Goal: Task Accomplishment & Management: Complete application form

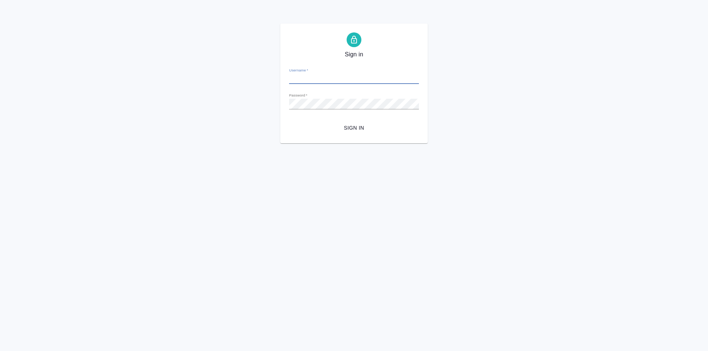
type input "l.kozinets@awatera.com"
click at [362, 127] on span "Sign in" at bounding box center [354, 128] width 118 height 9
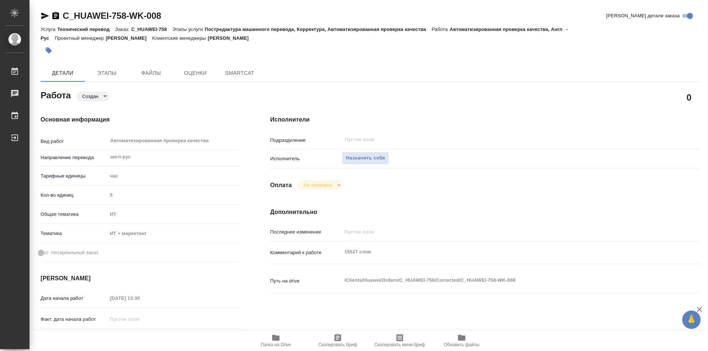
type textarea "x"
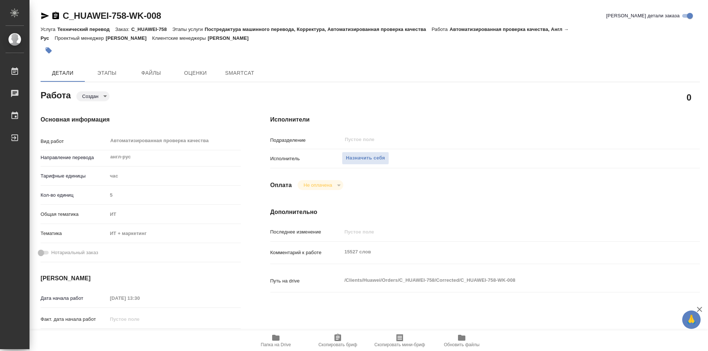
type textarea "x"
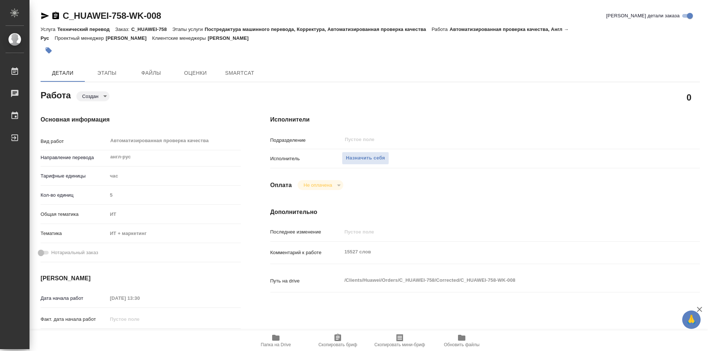
type textarea "x"
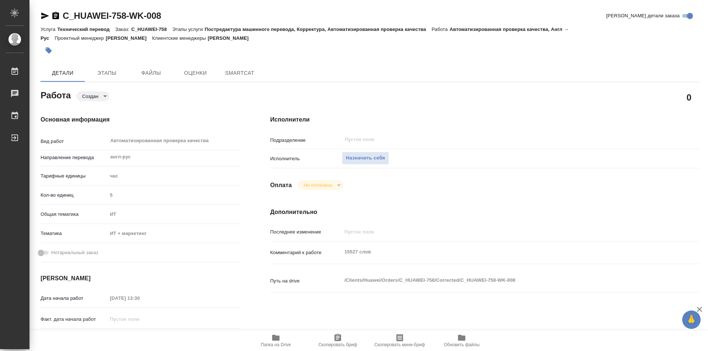
type textarea "x"
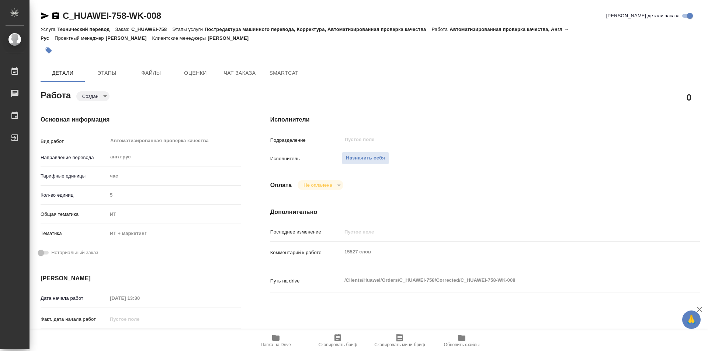
type textarea "x"
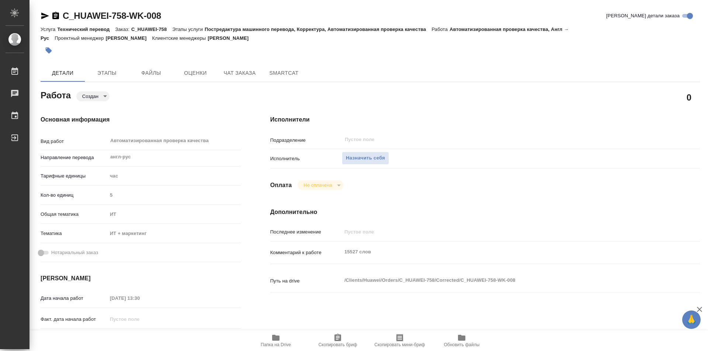
type textarea "x"
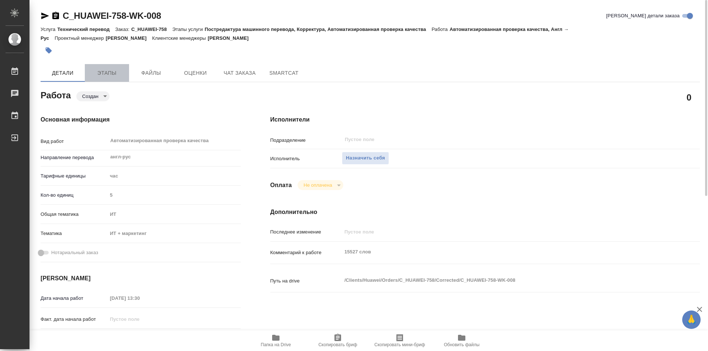
click at [109, 72] on span "Этапы" at bounding box center [106, 73] width 35 height 9
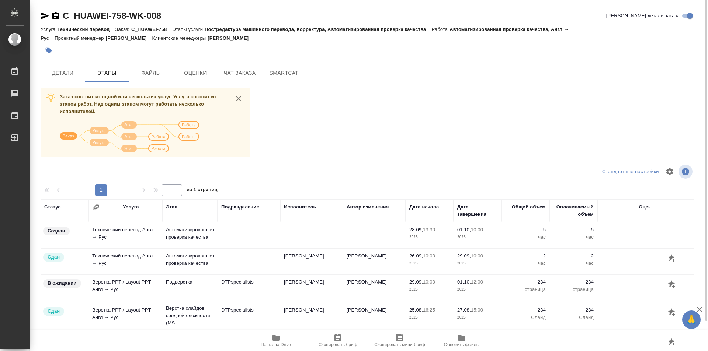
click at [278, 341] on icon "button" at bounding box center [275, 338] width 7 height 6
click at [57, 69] on span "Детали" at bounding box center [62, 73] width 35 height 9
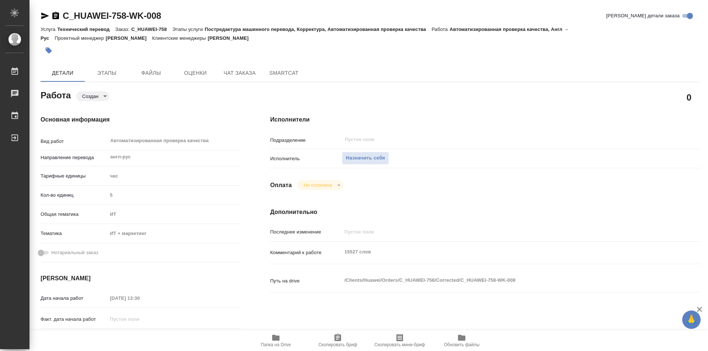
type textarea "x"
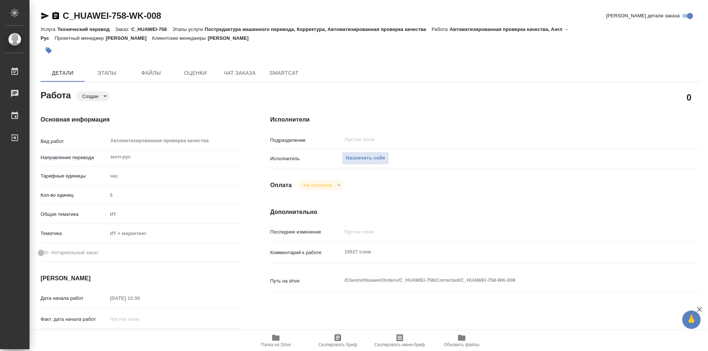
type textarea "x"
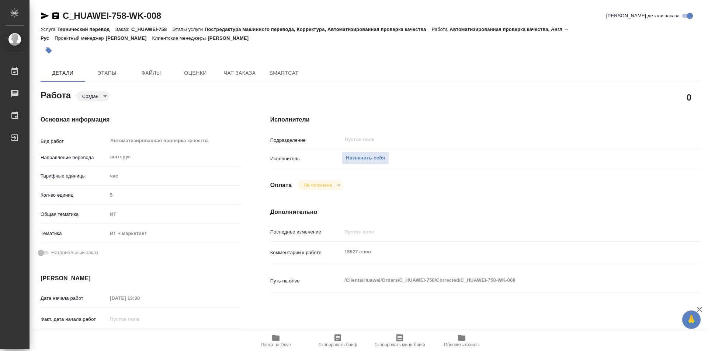
type textarea "x"
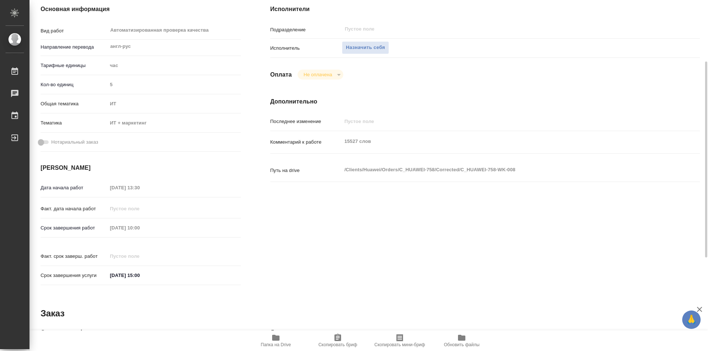
type textarea "x"
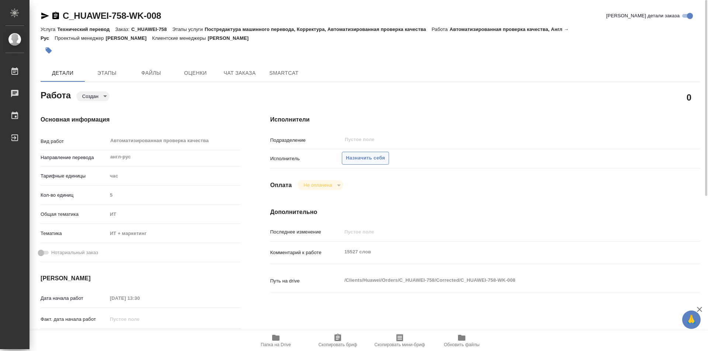
click at [373, 155] on span "Назначить себя" at bounding box center [365, 158] width 39 height 8
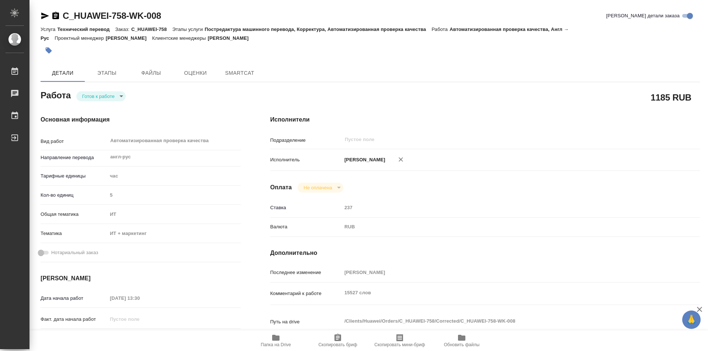
type textarea "x"
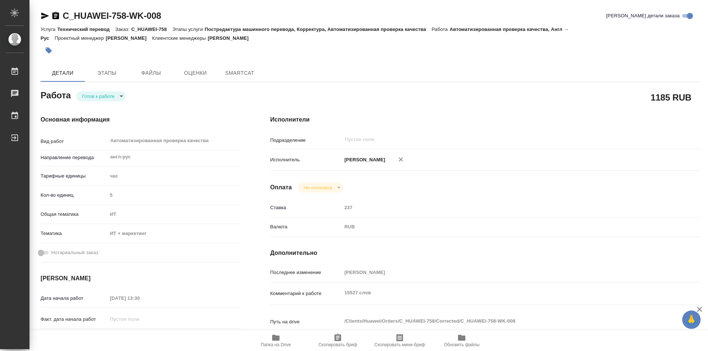
type textarea "x"
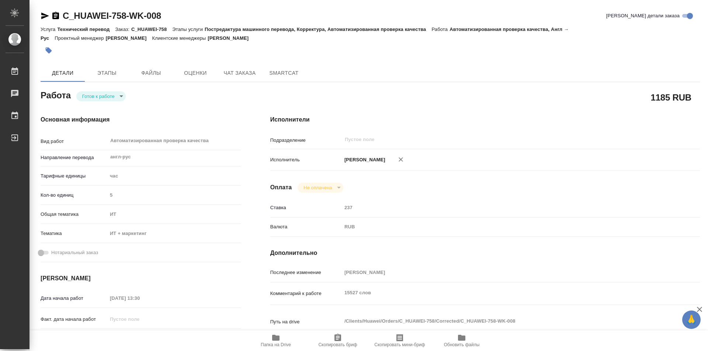
type textarea "x"
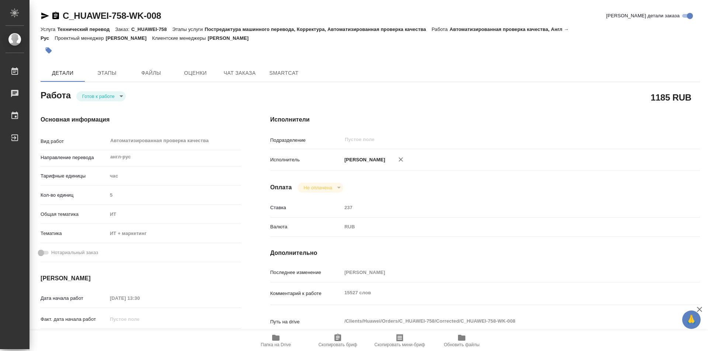
click at [119, 96] on body "🙏 .cls-1 fill:#fff; AWATERA Kozinets Larisa Работы Чаты График Выйти C_HUAWEI-7…" at bounding box center [354, 175] width 708 height 351
click at [90, 97] on button "В работе" at bounding box center [94, 96] width 24 height 8
type textarea "x"
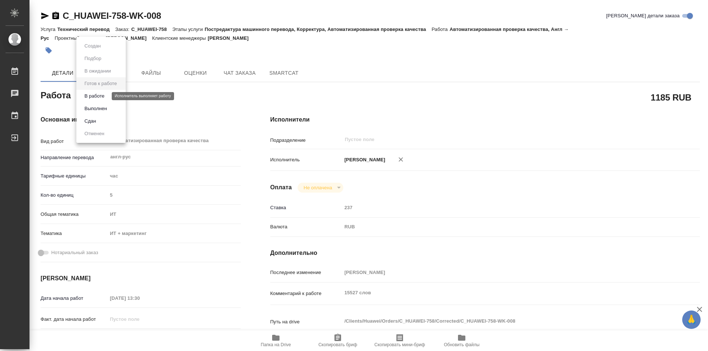
type textarea "x"
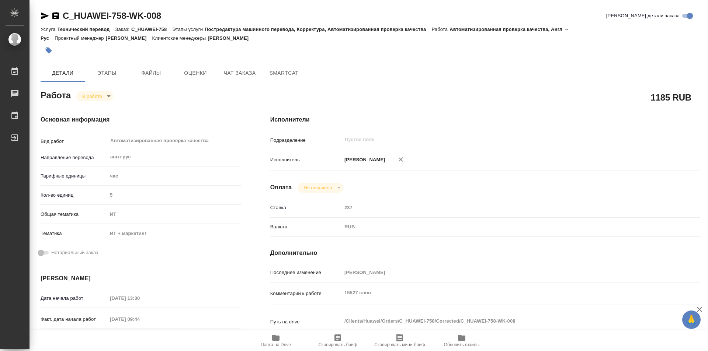
type textarea "x"
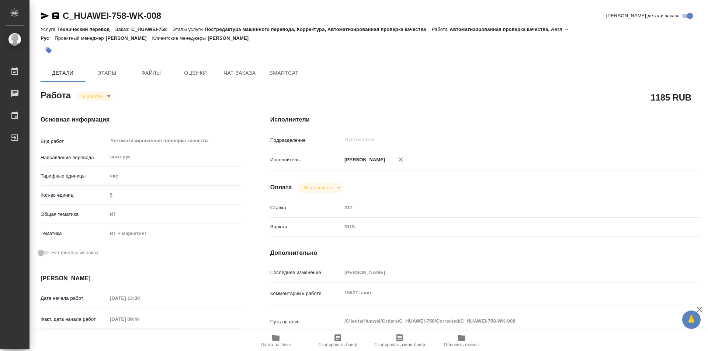
type textarea "x"
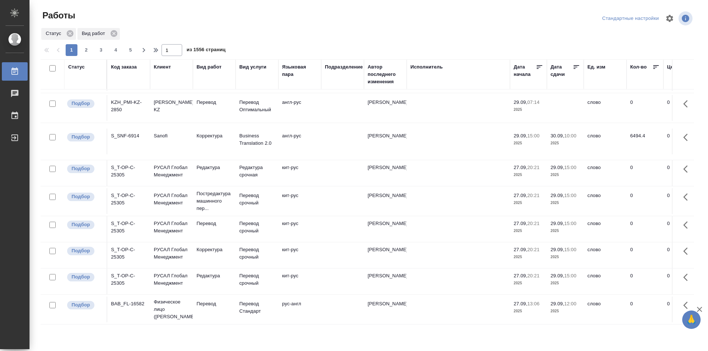
scroll to position [536, 0]
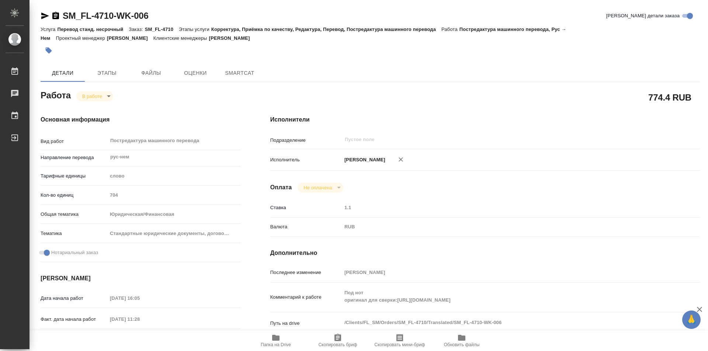
type textarea "x"
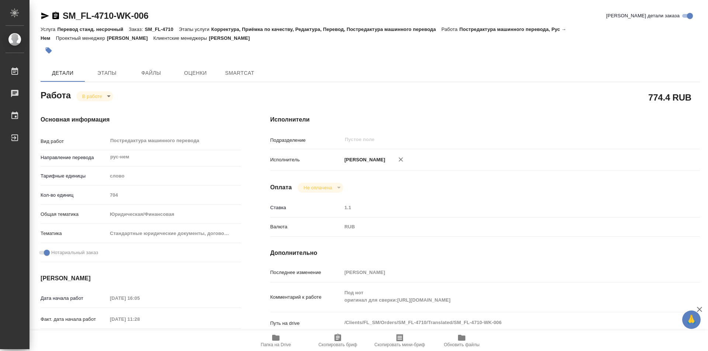
type textarea "x"
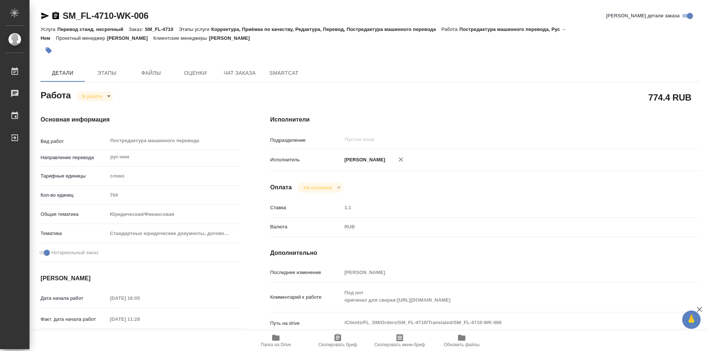
scroll to position [111, 0]
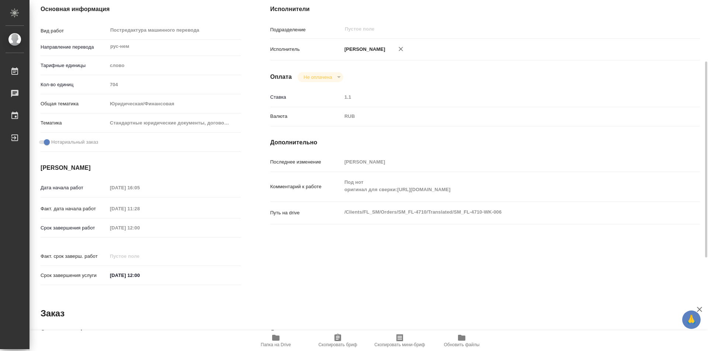
type textarea "x"
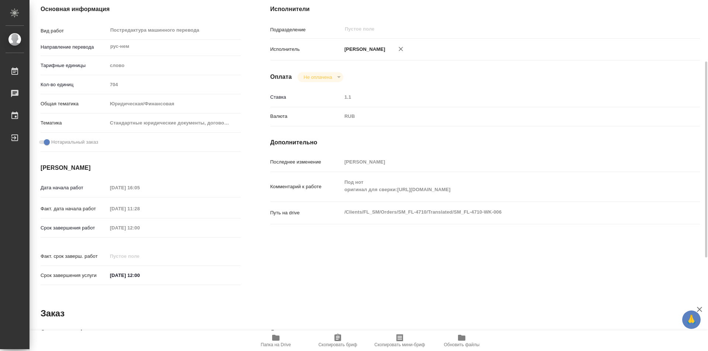
type textarea "x"
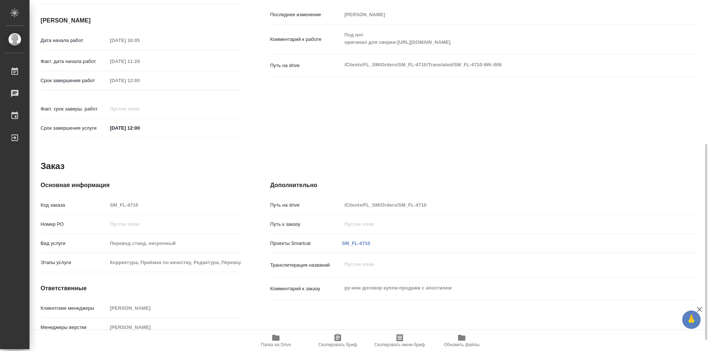
scroll to position [278, 0]
